Goal: Complete application form: Complete application form

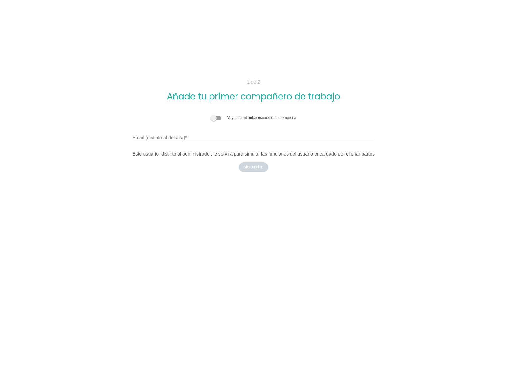
click at [216, 117] on span at bounding box center [216, 118] width 11 height 4
click at [211, 115] on input "checkbox" at bounding box center [211, 115] width 0 height 0
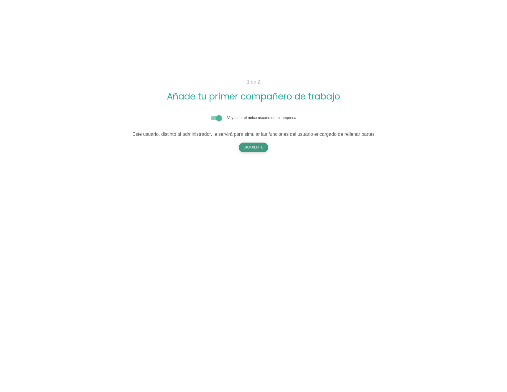
click at [259, 148] on button "Siguiente" at bounding box center [253, 146] width 29 height 9
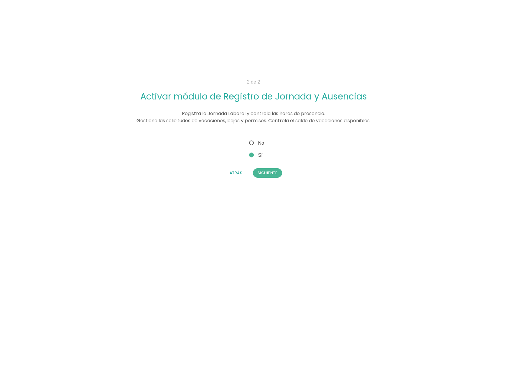
click at [253, 142] on span "No" at bounding box center [256, 142] width 16 height 7
click at [252, 142] on input "No" at bounding box center [250, 141] width 4 height 4
radio input "true"
click at [268, 174] on button "Siguiente" at bounding box center [267, 172] width 29 height 9
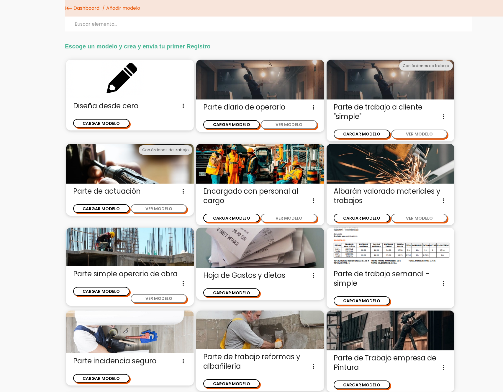
click at [88, 8] on link "Dashboard" at bounding box center [86, 8] width 29 height 17
